Goal: Find specific page/section: Find specific page/section

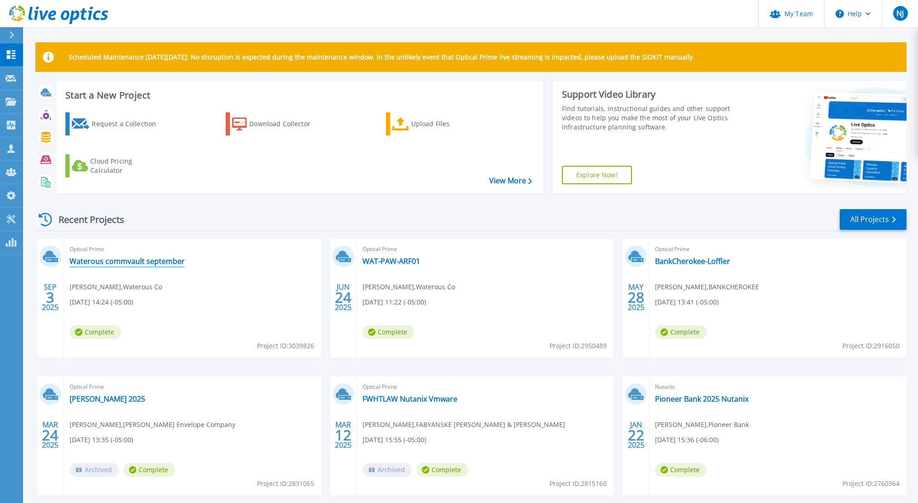
click at [152, 262] on link "Waterous commvault september" at bounding box center [127, 261] width 115 height 9
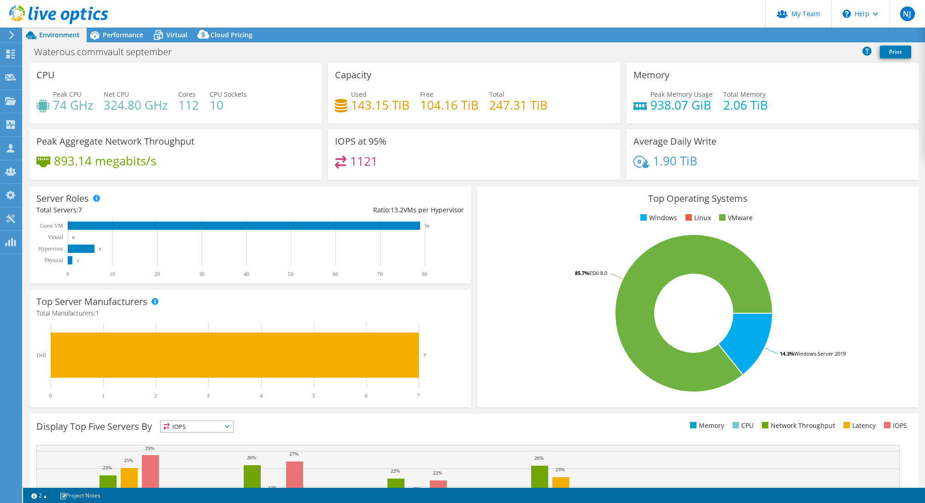
select select "USD"
click at [182, 36] on span "Virtual" at bounding box center [176, 34] width 21 height 9
